Goal: Task Accomplishment & Management: Manage account settings

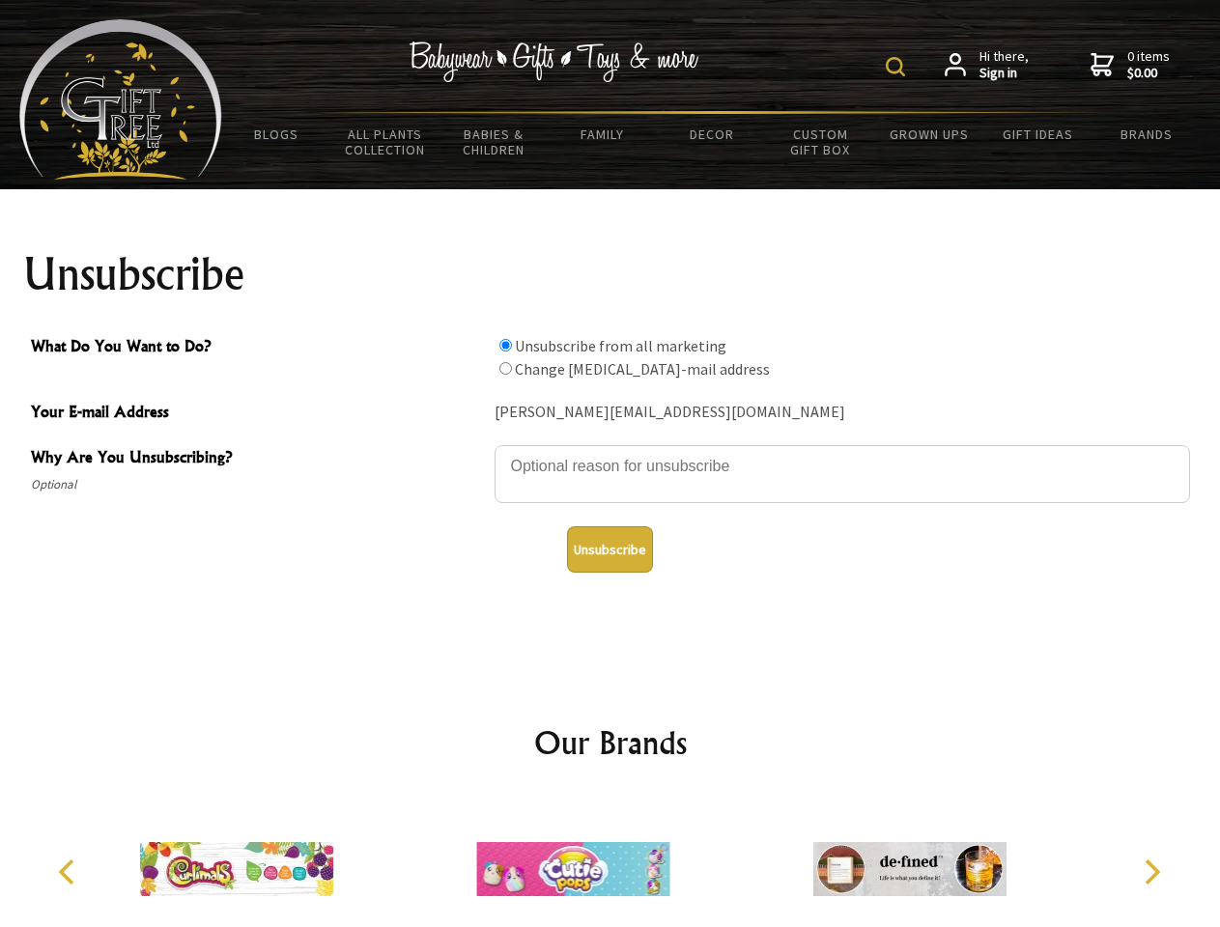
click at [898, 67] on img at bounding box center [895, 66] width 19 height 19
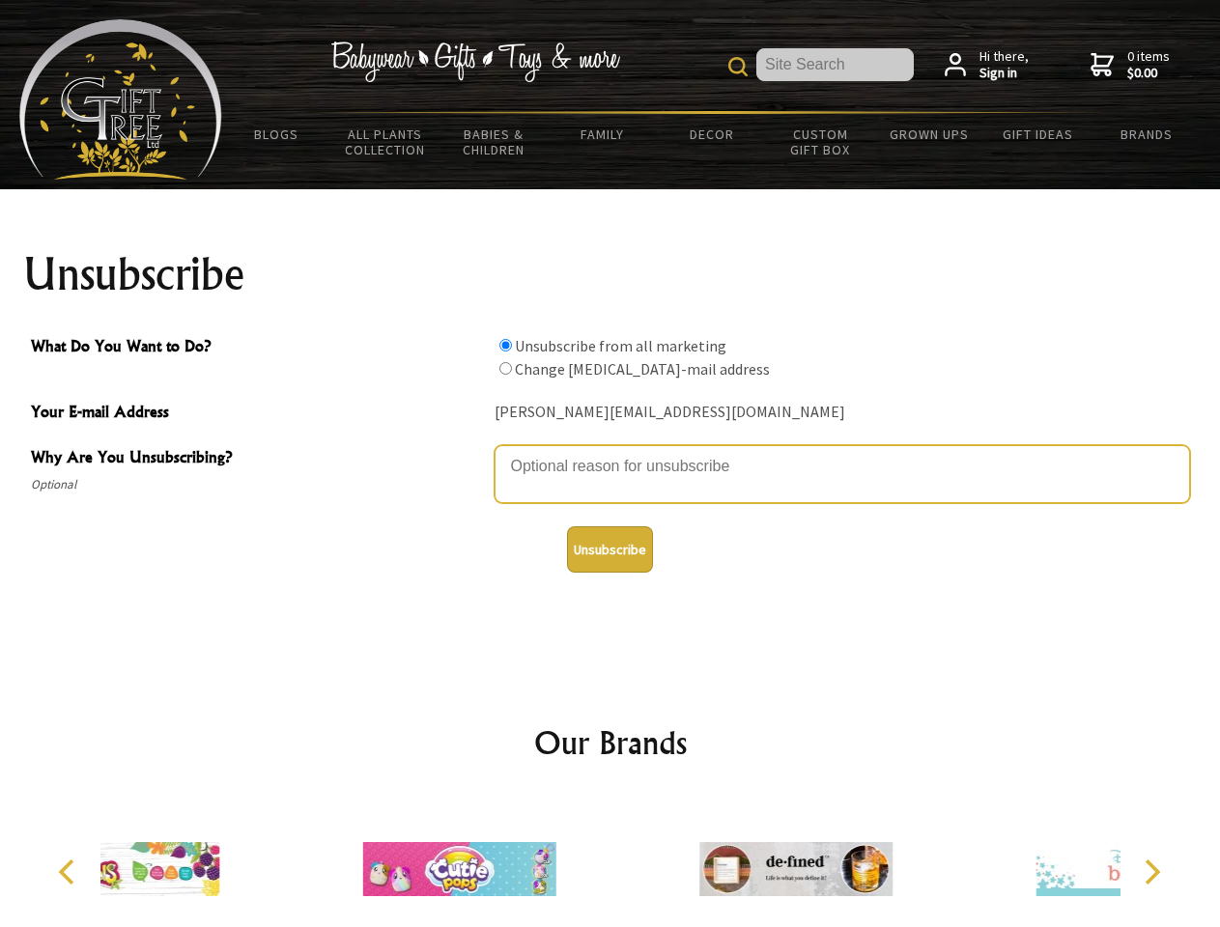
click at [611, 452] on textarea "Why Are You Unsubscribing?" at bounding box center [843, 474] width 696 height 58
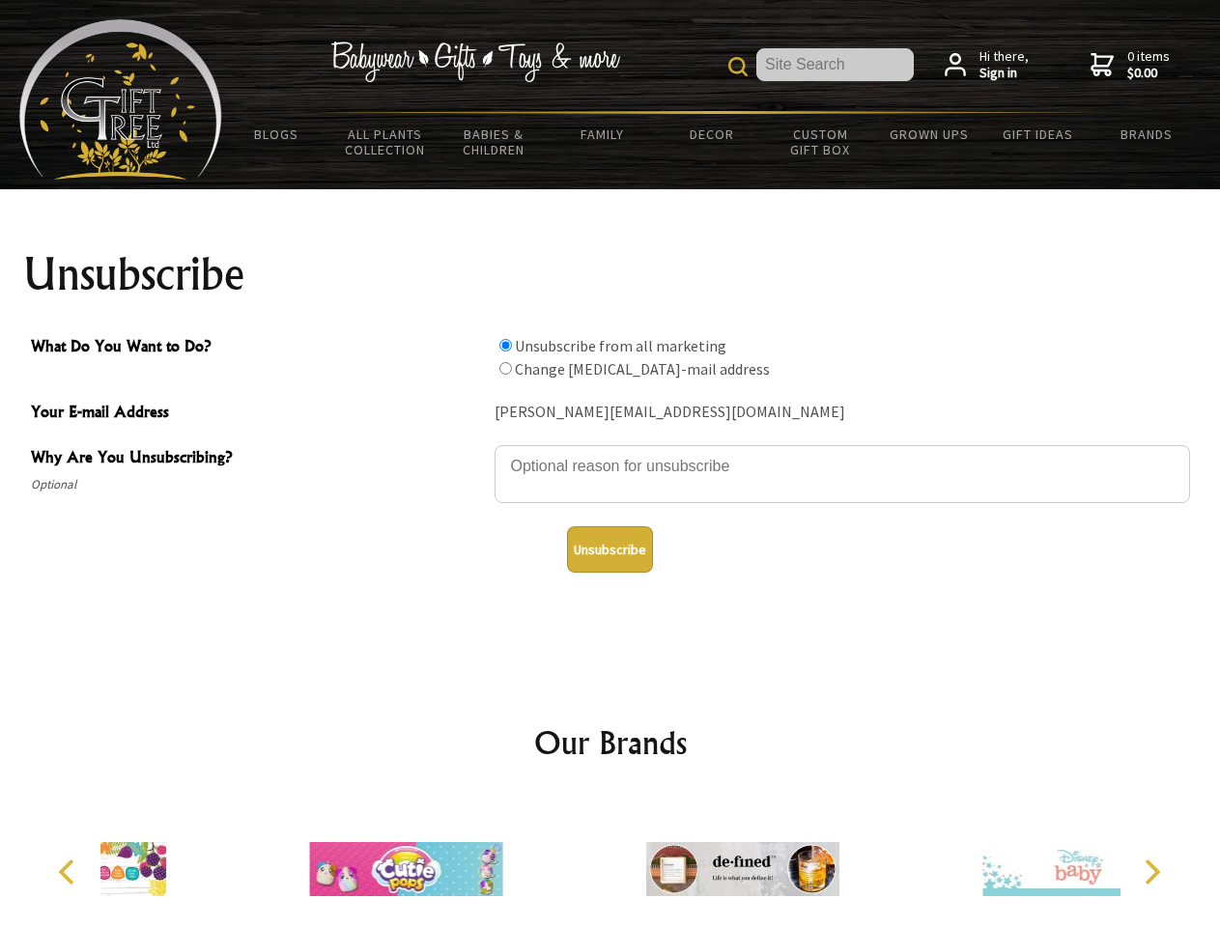
click at [505, 345] on input "What Do You Want to Do?" at bounding box center [505, 345] width 13 height 13
click at [505, 368] on input "What Do You Want to Do?" at bounding box center [505, 368] width 13 height 13
radio input "true"
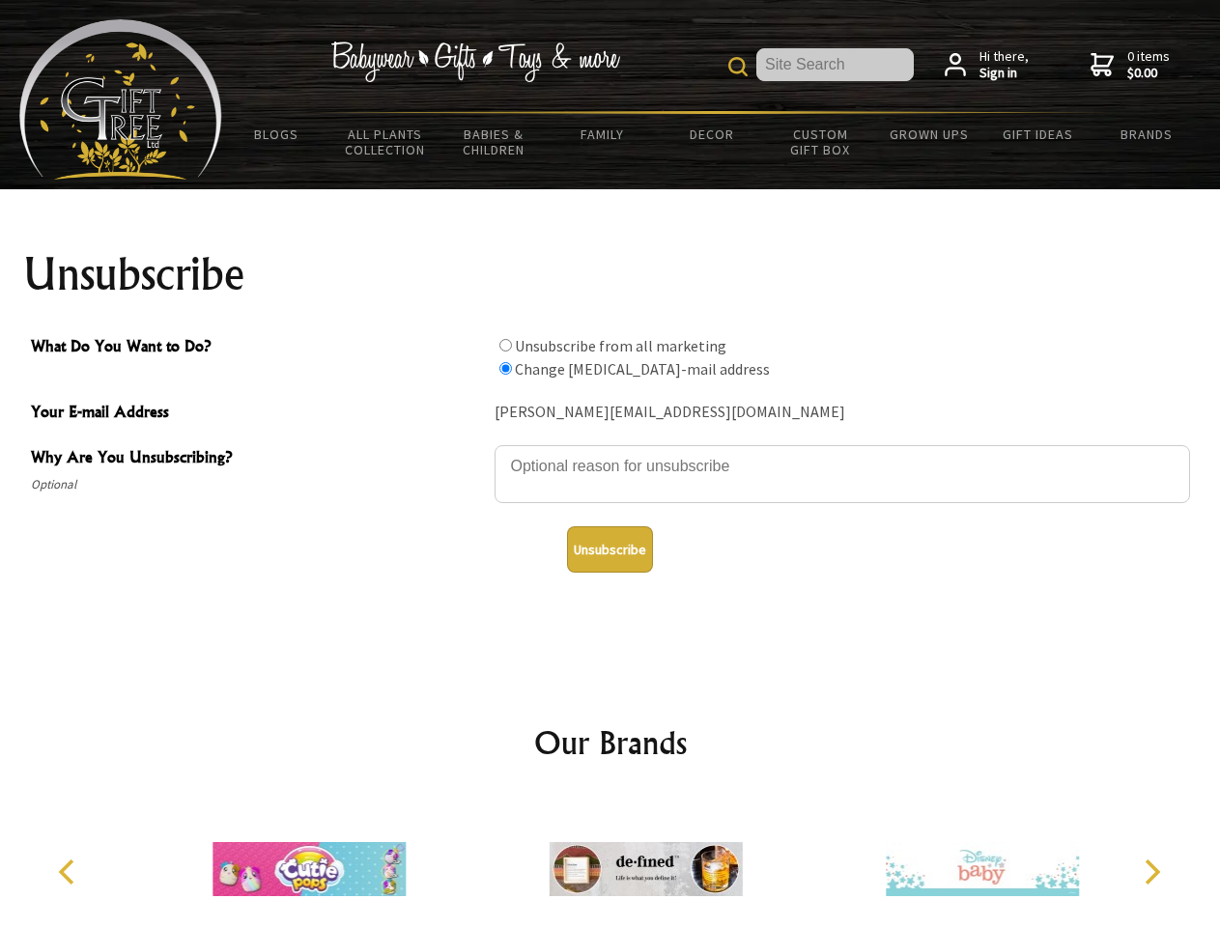
click at [610, 550] on button "Unsubscribe" at bounding box center [610, 549] width 86 height 46
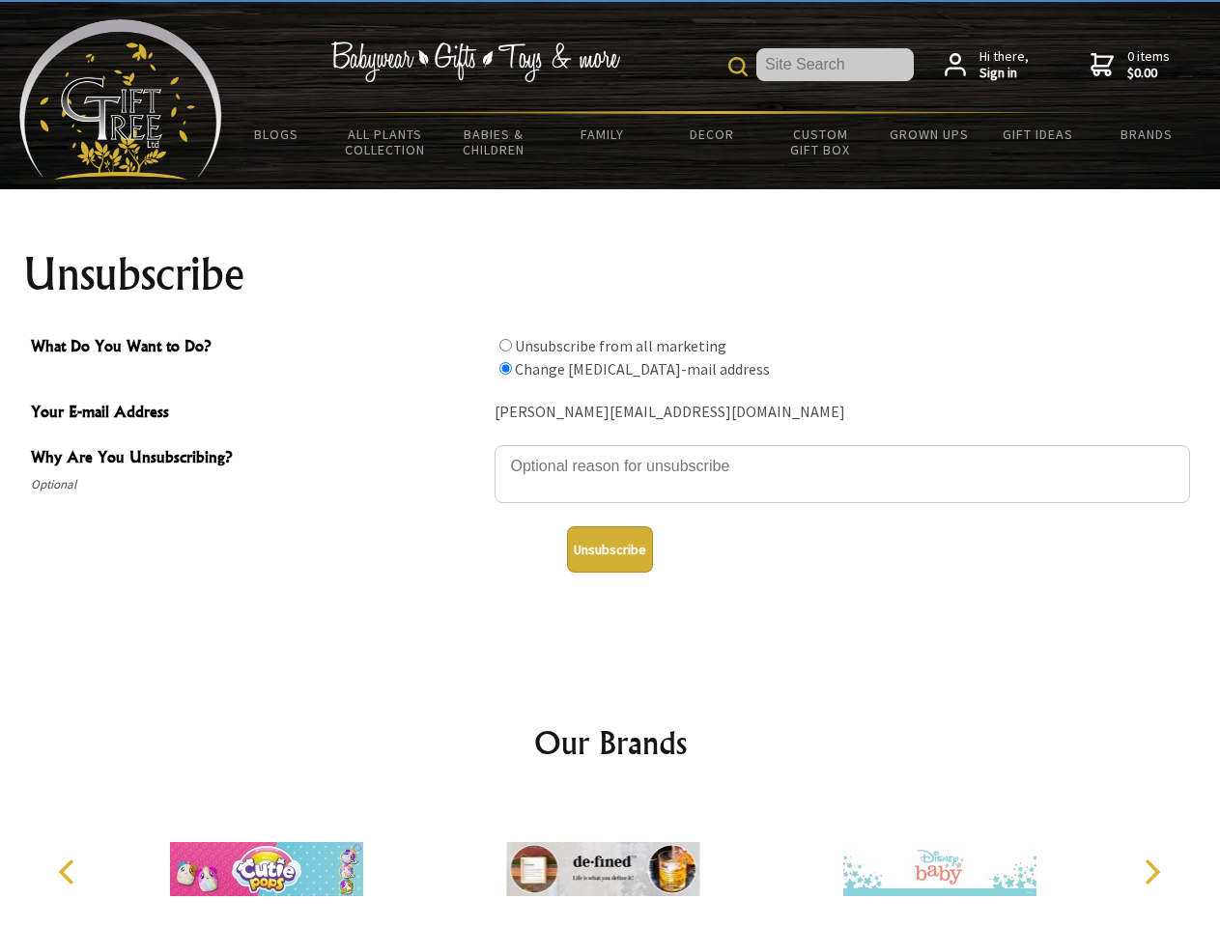
click at [70, 872] on icon "Previous" at bounding box center [68, 872] width 25 height 25
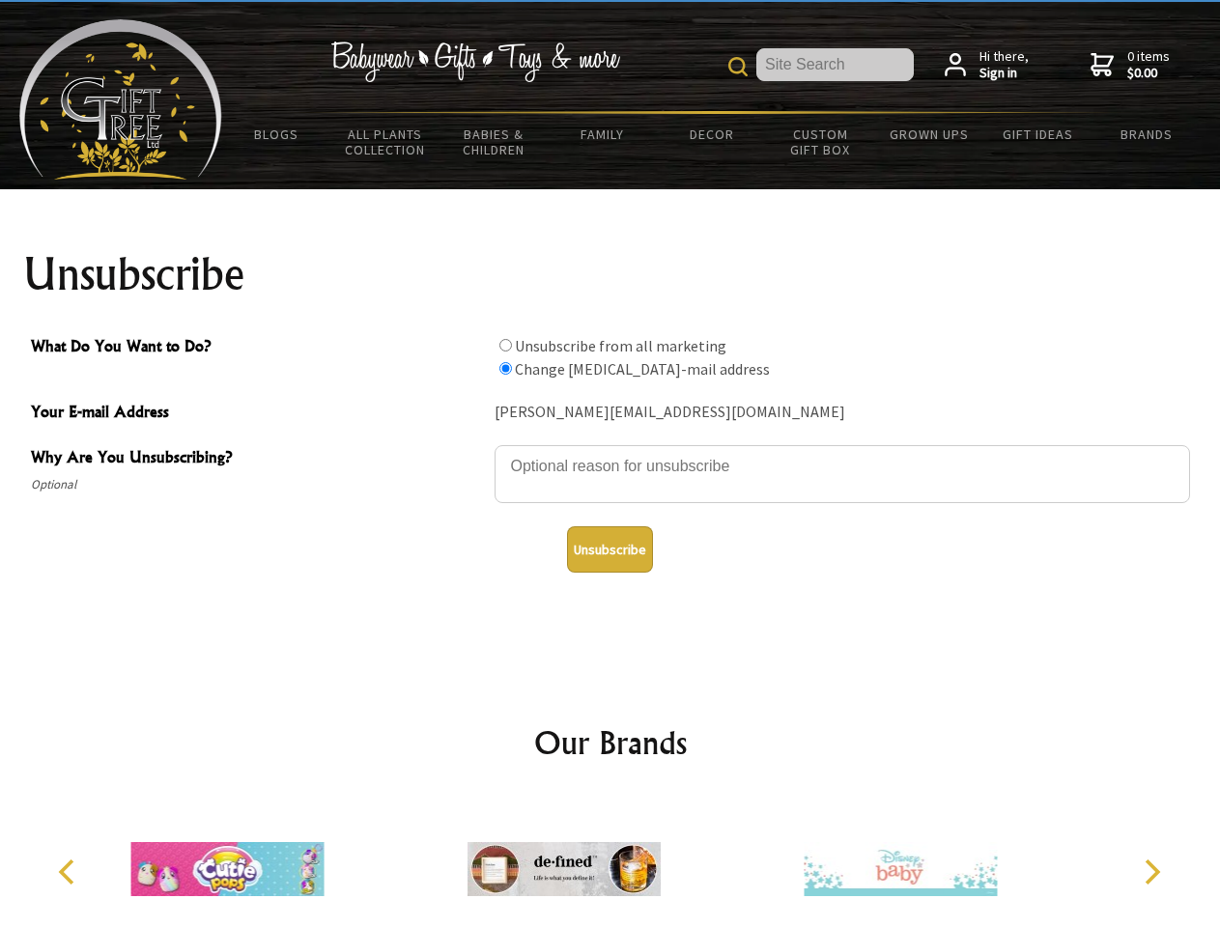
click at [1152, 872] on icon "Next" at bounding box center [1150, 872] width 25 height 25
